Goal: Navigation & Orientation: Find specific page/section

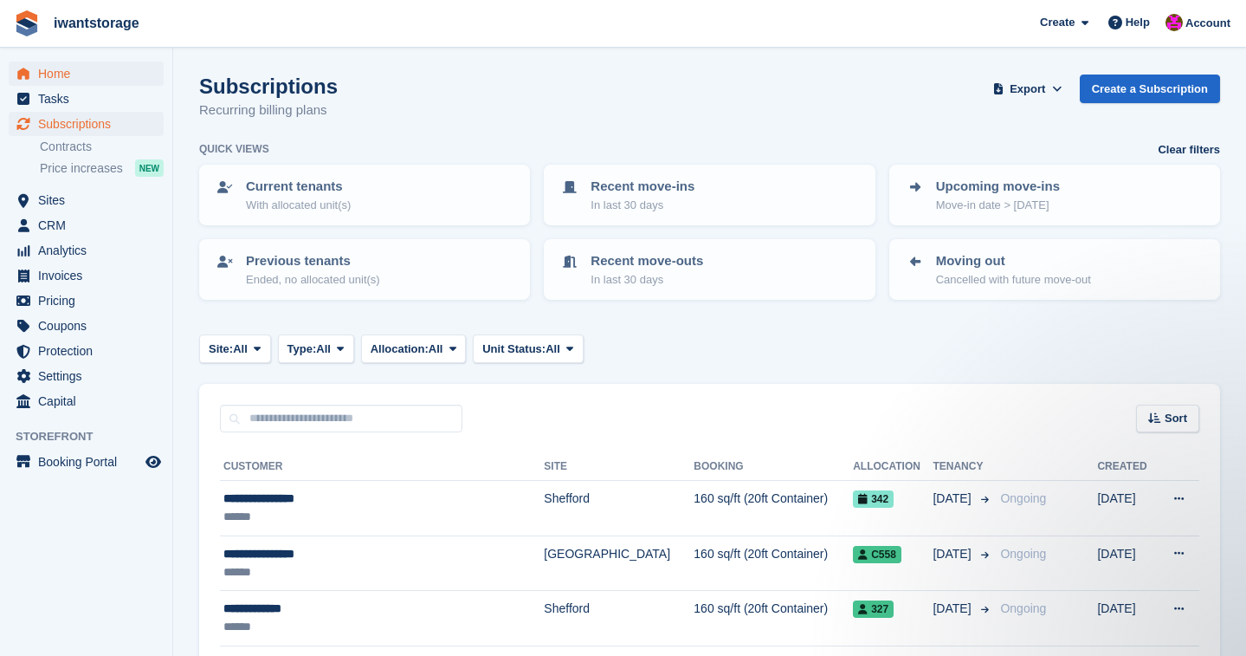
click at [55, 70] on span "Home" at bounding box center [90, 73] width 104 height 24
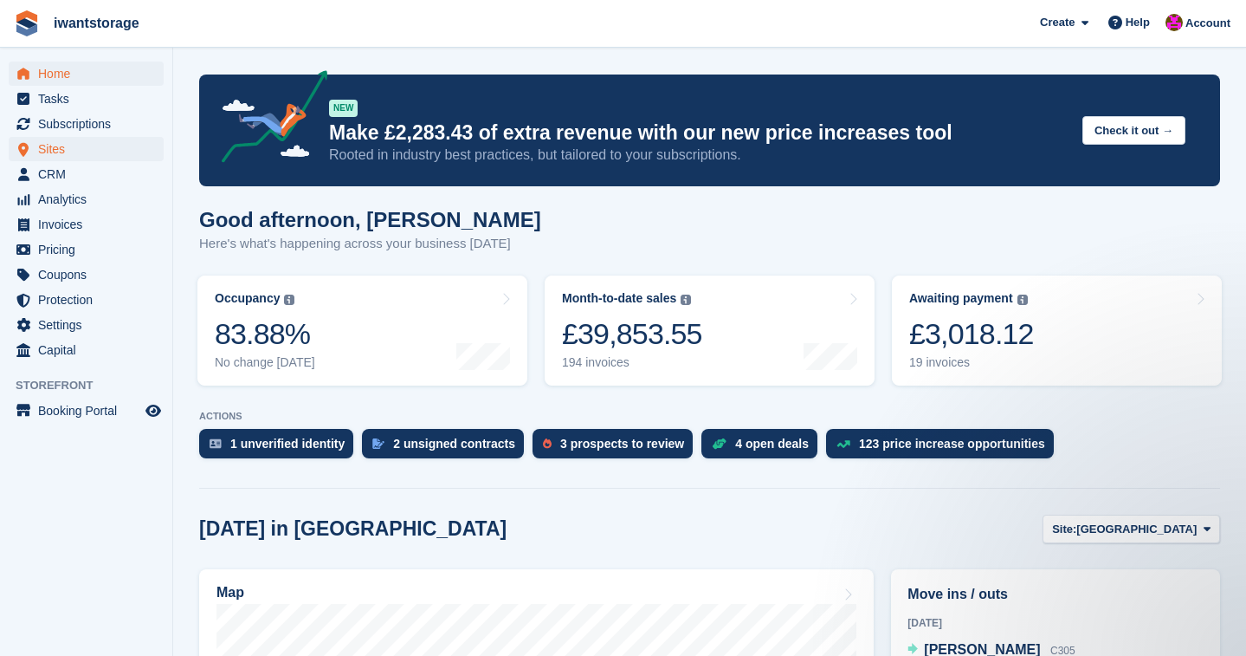
click at [79, 144] on span "Sites" at bounding box center [90, 149] width 104 height 24
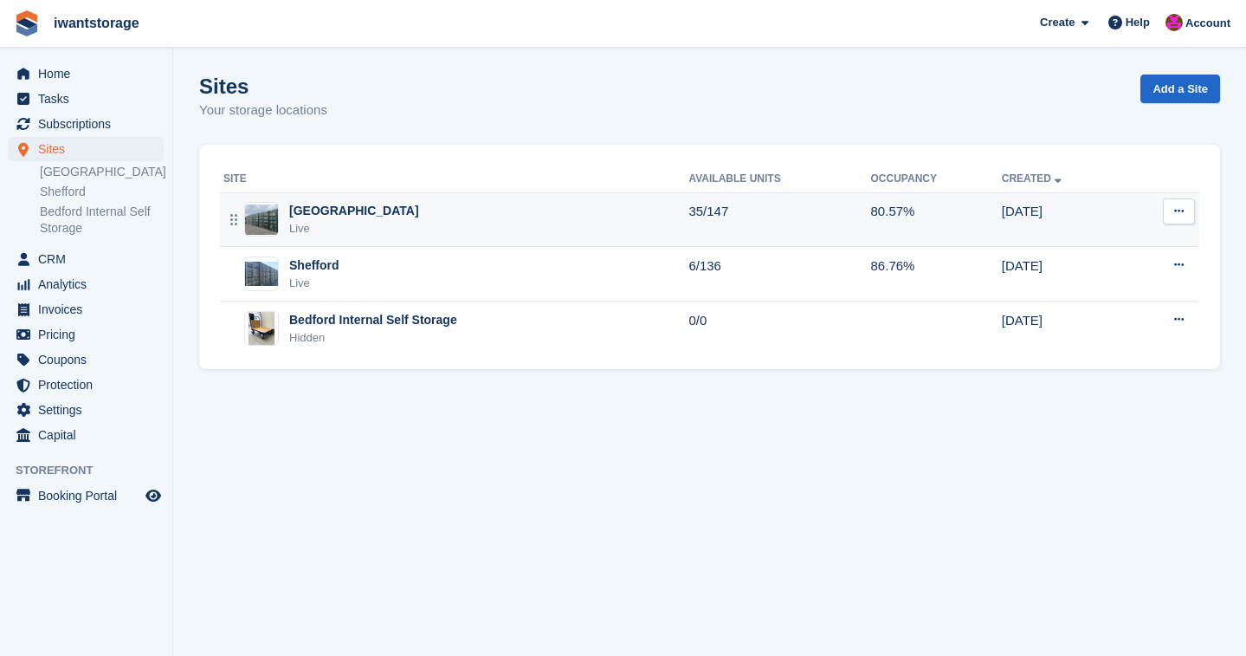
click at [333, 207] on div "[GEOGRAPHIC_DATA]" at bounding box center [354, 211] width 130 height 18
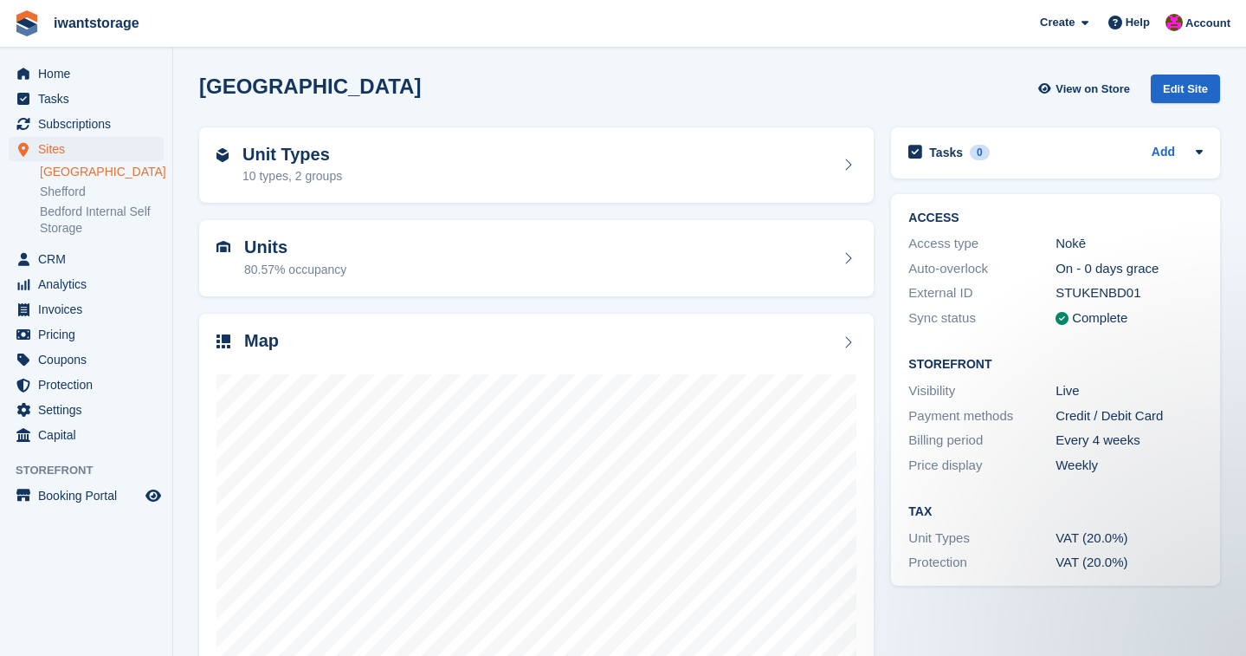
click at [77, 171] on link "[GEOGRAPHIC_DATA]" at bounding box center [102, 172] width 124 height 16
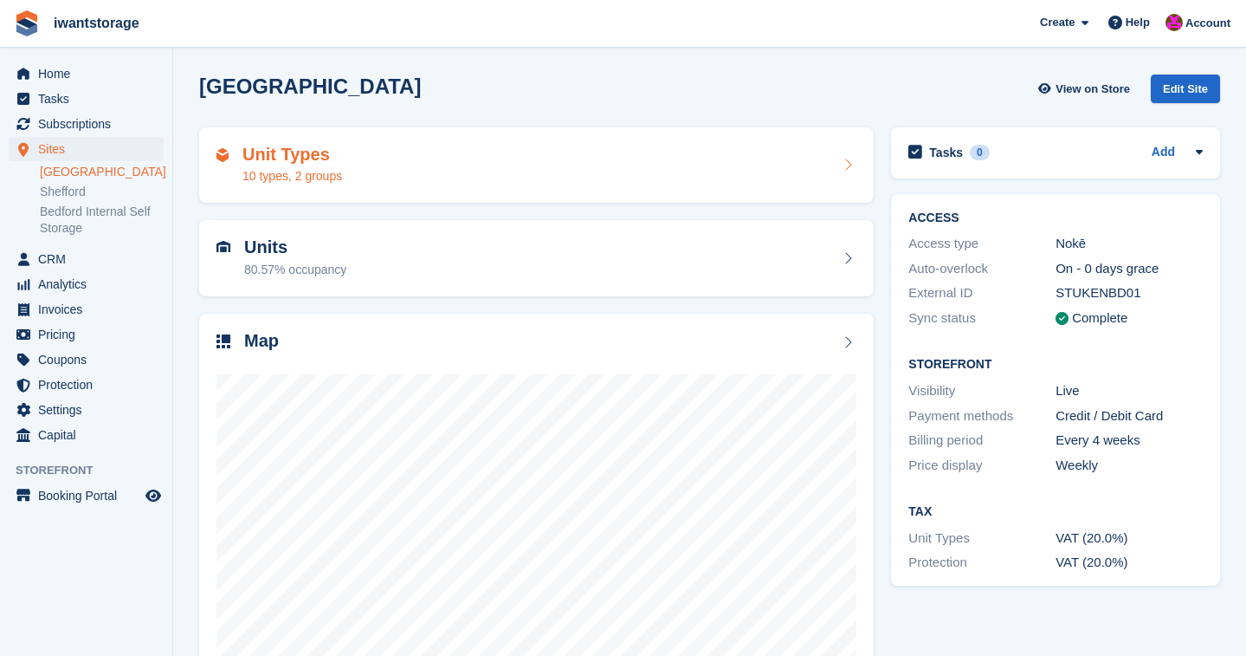
click at [298, 170] on div "10 types, 2 groups" at bounding box center [292, 176] width 100 height 18
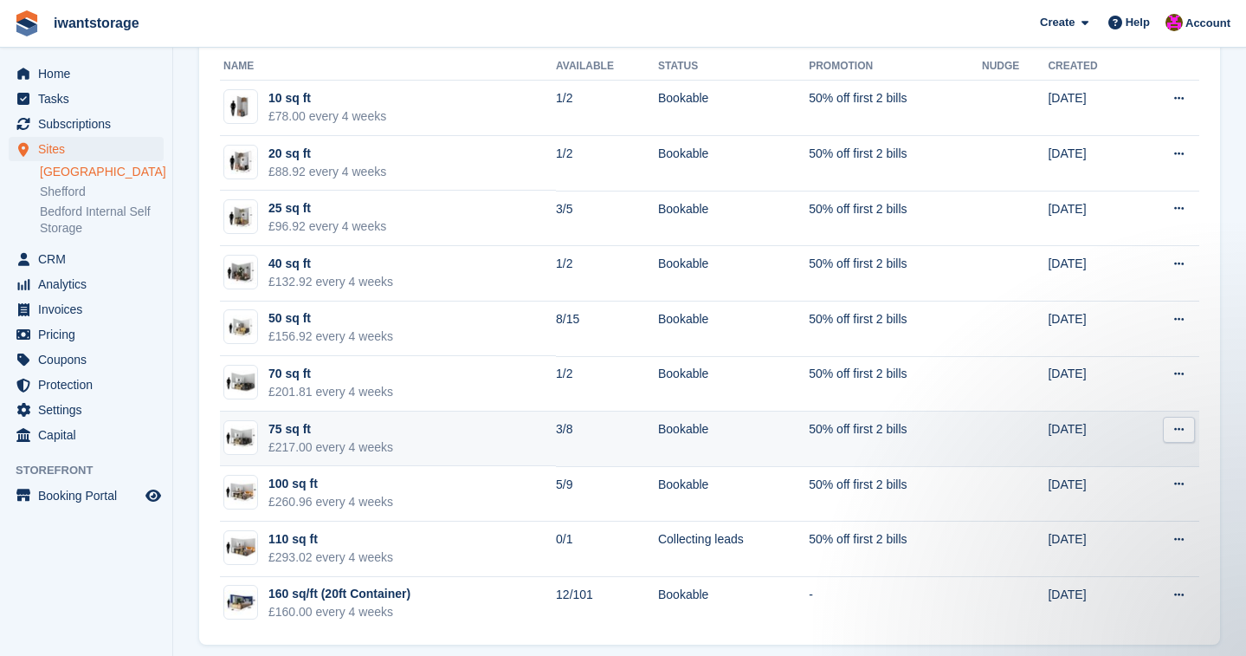
scroll to position [94, 0]
